Goal: Check status: Check status

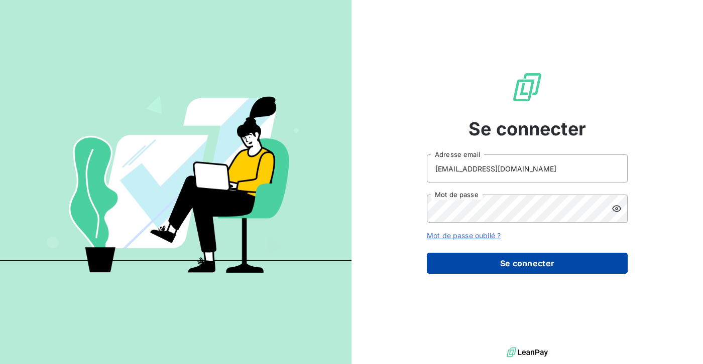
click at [443, 264] on button "Se connecter" at bounding box center [527, 263] width 201 height 21
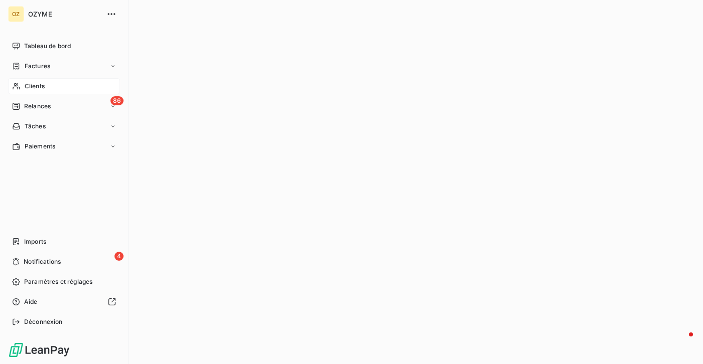
click at [19, 82] on div "Clients" at bounding box center [64, 86] width 112 height 16
click at [32, 90] on span "Clients" at bounding box center [35, 86] width 20 height 9
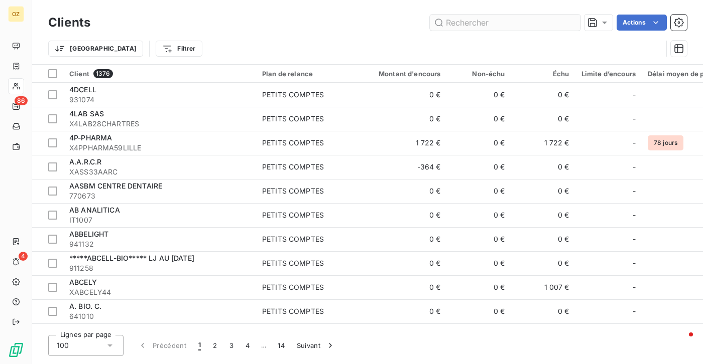
click at [516, 22] on input "text" at bounding box center [505, 23] width 151 height 16
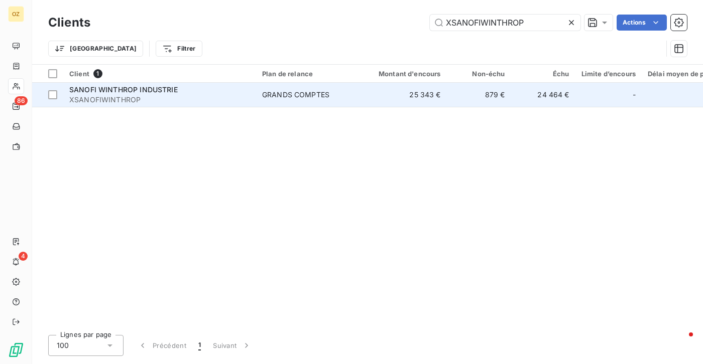
type input "XSANOFIWINTHROP"
click at [180, 99] on span "XSANOFIWINTHROP" at bounding box center [159, 100] width 181 height 10
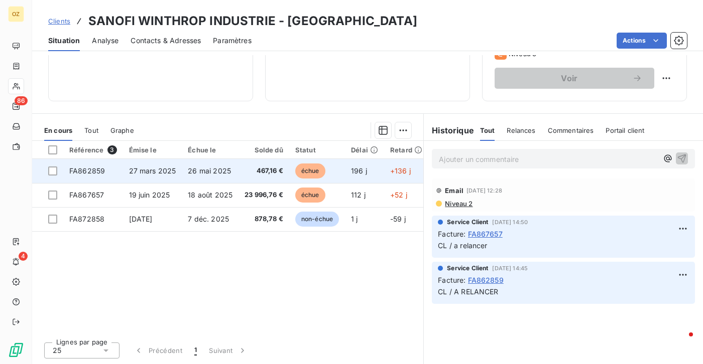
scroll to position [173, 0]
click at [72, 168] on span "FA862859" at bounding box center [87, 171] width 36 height 9
click at [89, 172] on span "FA862859" at bounding box center [87, 171] width 36 height 9
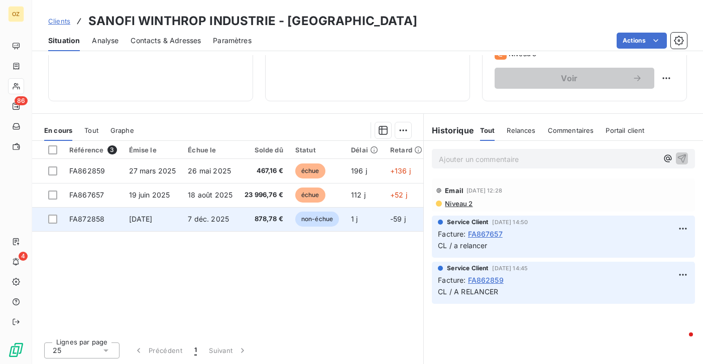
scroll to position [173, 0]
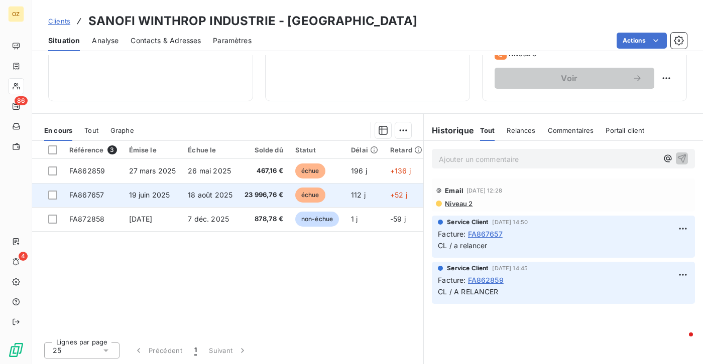
click at [85, 190] on td "FA867657" at bounding box center [93, 195] width 60 height 24
